Goal: Information Seeking & Learning: Learn about a topic

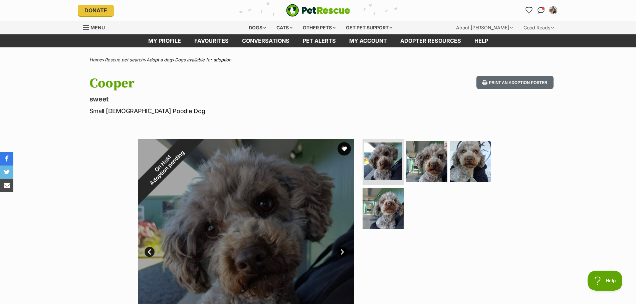
click at [313, 197] on div at bounding box center [246, 247] width 216 height 216
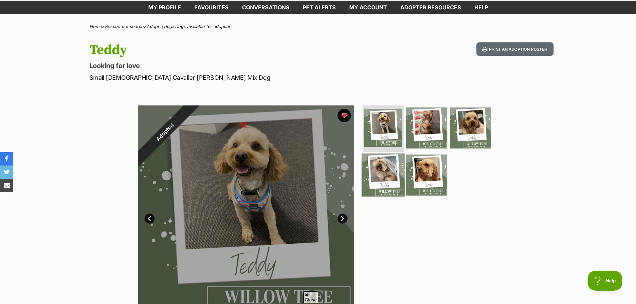
click at [396, 175] on img at bounding box center [382, 174] width 43 height 43
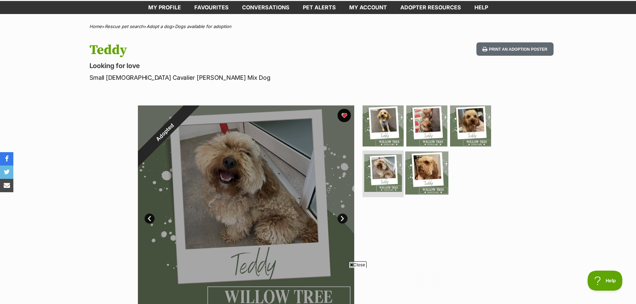
click at [434, 157] on img at bounding box center [426, 172] width 43 height 43
